Goal: Complete application form

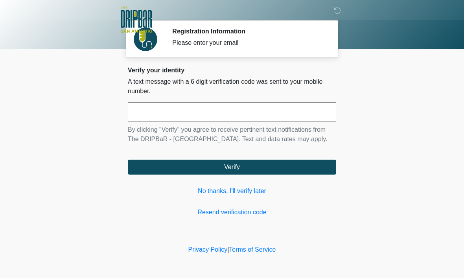
scroll to position [0, 0]
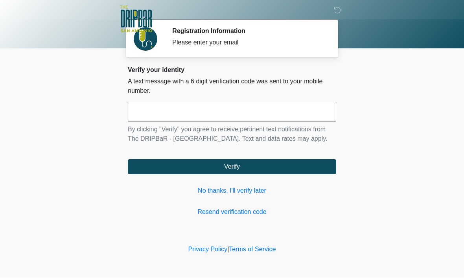
click at [240, 109] on input "text" at bounding box center [232, 112] width 208 height 20
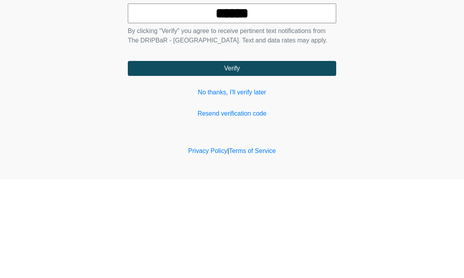
type input "******"
click at [283, 160] on button "Verify" at bounding box center [232, 167] width 208 height 15
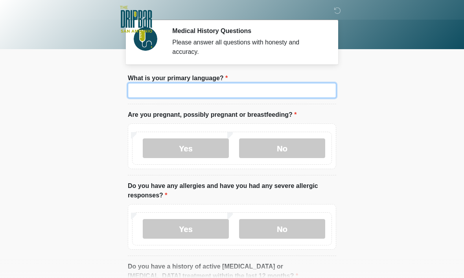
click at [273, 93] on input "What is your primary language?" at bounding box center [232, 90] width 208 height 15
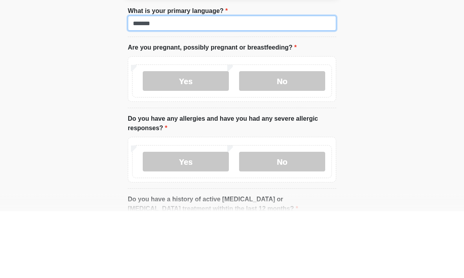
type input "*******"
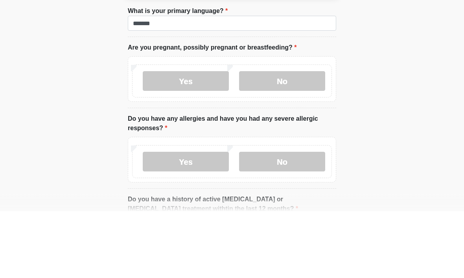
click at [302, 138] on label "No" at bounding box center [282, 148] width 86 height 20
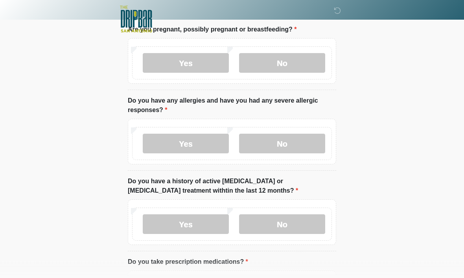
scroll to position [87, 0]
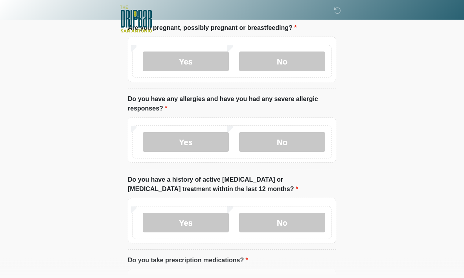
click at [300, 141] on label "No" at bounding box center [282, 142] width 86 height 20
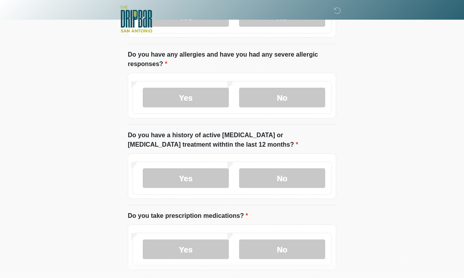
click at [302, 185] on label "No" at bounding box center [282, 179] width 86 height 20
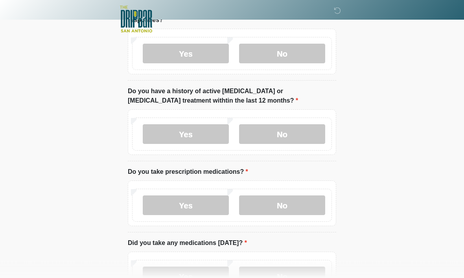
scroll to position [176, 0]
click at [204, 204] on label "Yes" at bounding box center [186, 205] width 86 height 20
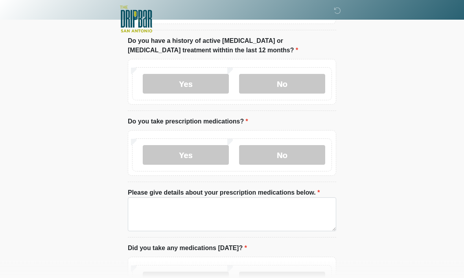
scroll to position [225, 0]
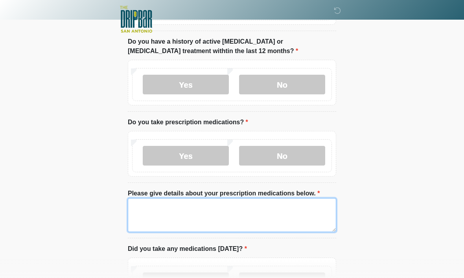
click at [247, 211] on textarea "Please give details about your prescription medications below." at bounding box center [232, 215] width 208 height 34
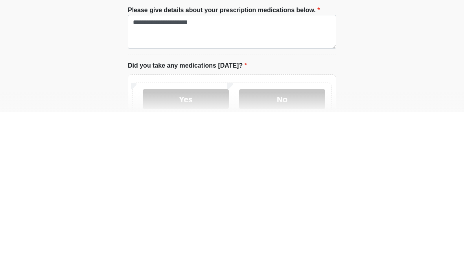
scroll to position [408, 0]
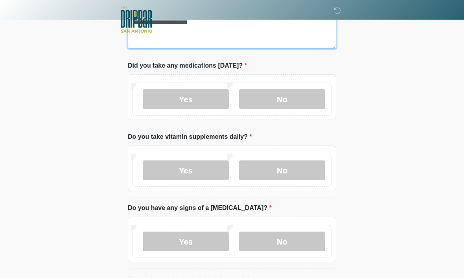
type textarea "**********"
click at [205, 96] on label "Yes" at bounding box center [186, 99] width 86 height 20
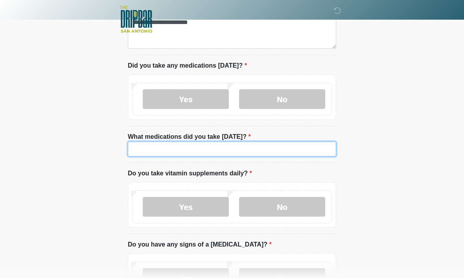
click at [268, 149] on input "What medications did you take [DATE]?" at bounding box center [232, 149] width 208 height 15
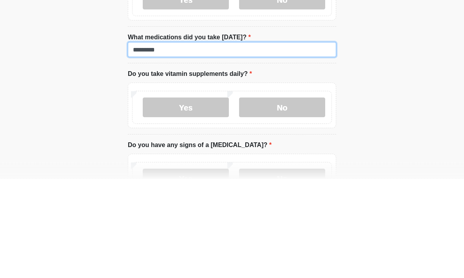
type input "*********"
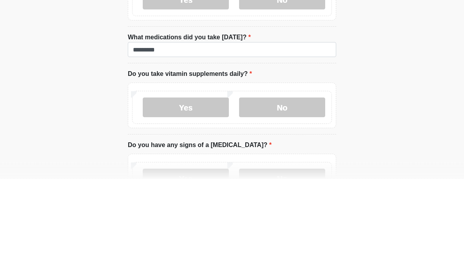
click at [209, 197] on label "Yes" at bounding box center [186, 207] width 86 height 20
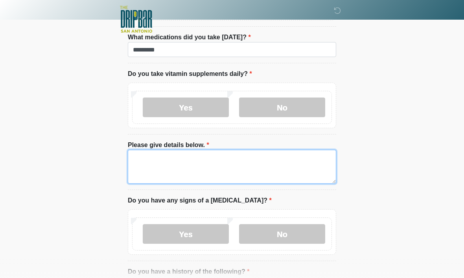
click at [229, 157] on textarea "Please give details below." at bounding box center [232, 167] width 208 height 34
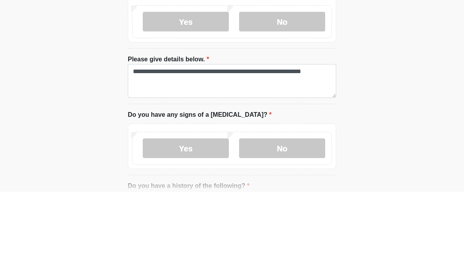
scroll to position [594, 0]
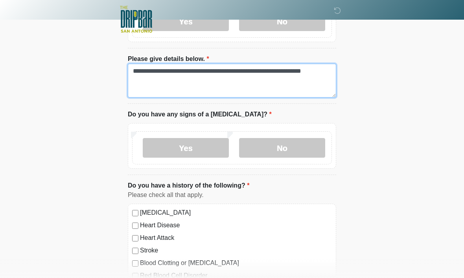
type textarea "**********"
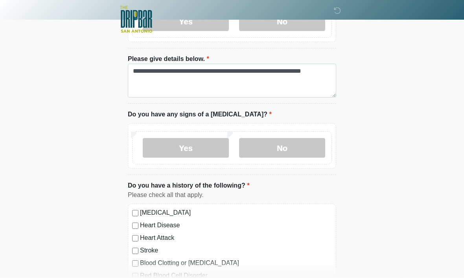
click at [289, 152] on label "No" at bounding box center [282, 148] width 86 height 20
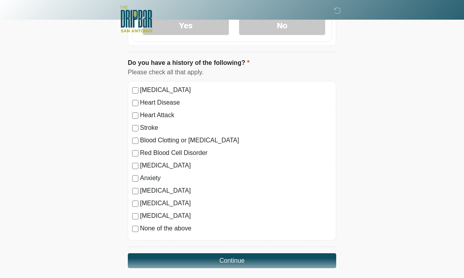
scroll to position [718, 0]
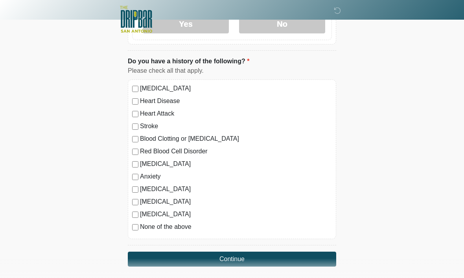
click at [130, 234] on div "[MEDICAL_DATA] Heart Disease Heart Attack Stroke Blood Clotting or [MEDICAL_DAT…" at bounding box center [232, 159] width 208 height 160
click at [131, 229] on div "[MEDICAL_DATA] Heart Disease Heart Attack Stroke Blood Clotting or [MEDICAL_DAT…" at bounding box center [232, 159] width 208 height 160
click at [134, 230] on div "[MEDICAL_DATA] Heart Disease Heart Attack Stroke Blood Clotting or [MEDICAL_DAT…" at bounding box center [232, 159] width 208 height 160
click at [249, 259] on button "Continue" at bounding box center [232, 259] width 208 height 15
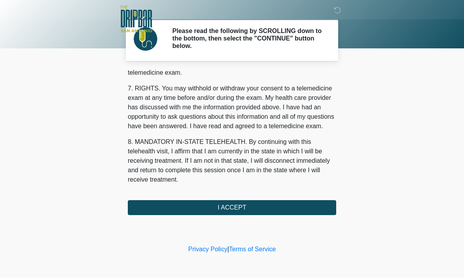
scroll to position [354, 0]
click at [260, 208] on button "I ACCEPT" at bounding box center [232, 208] width 208 height 15
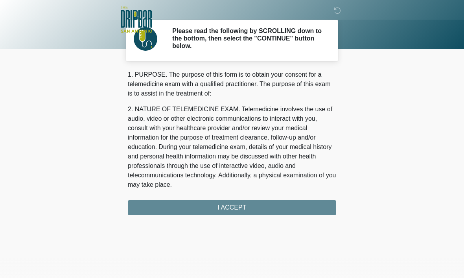
scroll to position [0, 0]
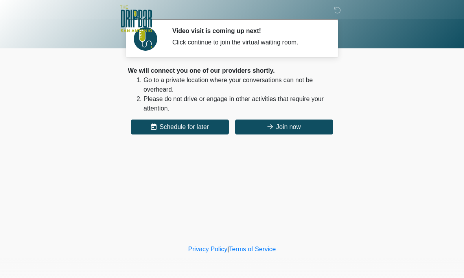
click at [269, 132] on button "Join now" at bounding box center [284, 127] width 98 height 15
